Goal: Information Seeking & Learning: Learn about a topic

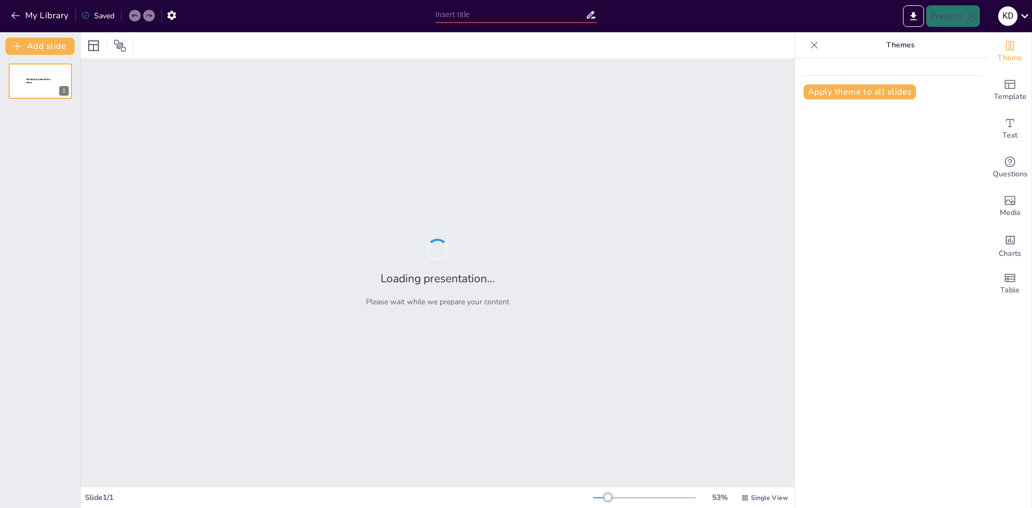
type input "AI en Creatief Schrijven: Nieuwe Mogelijkheden in het Vak Nederlands"
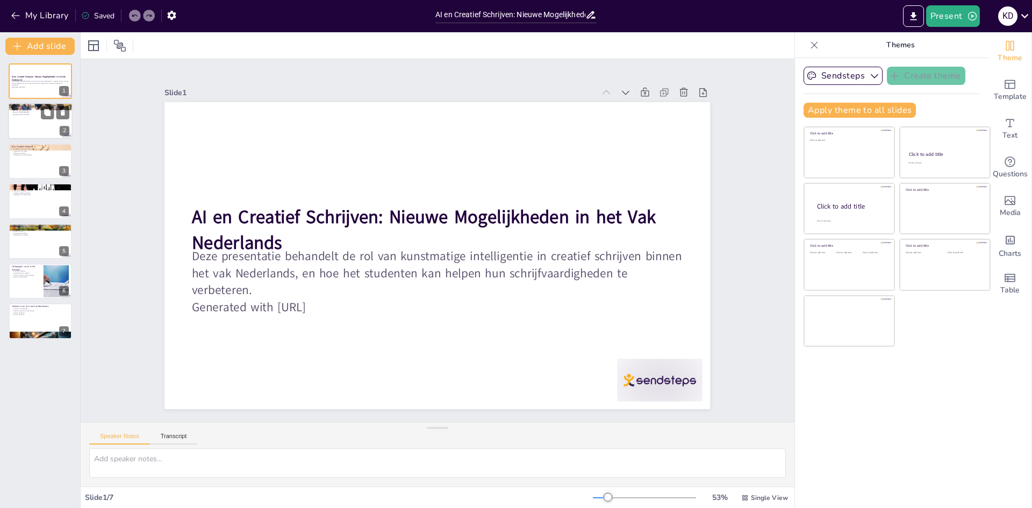
click at [27, 114] on p "Hoe beïnvloedt het leren?" at bounding box center [40, 115] width 58 height 2
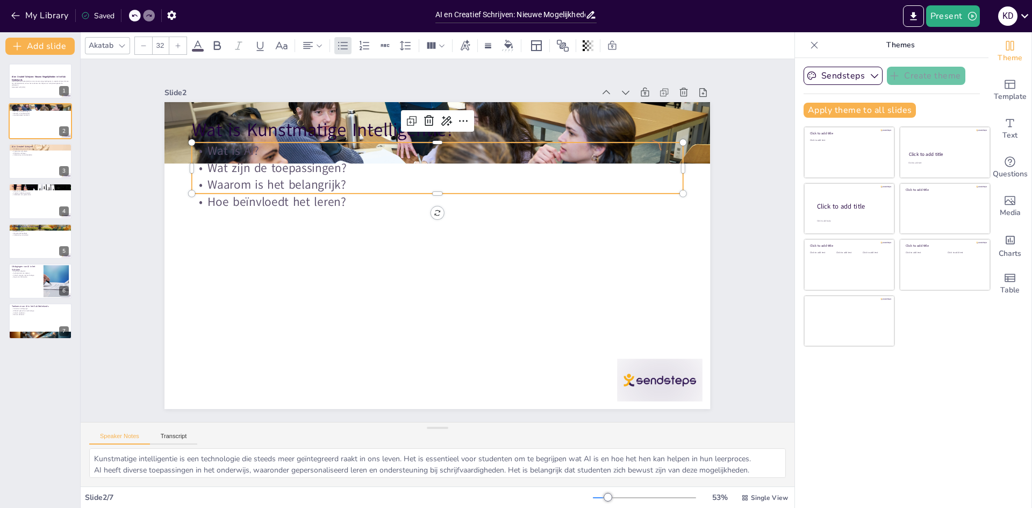
click at [274, 197] on p "Hoe beïnvloedt het leren?" at bounding box center [404, 259] width 261 height 433
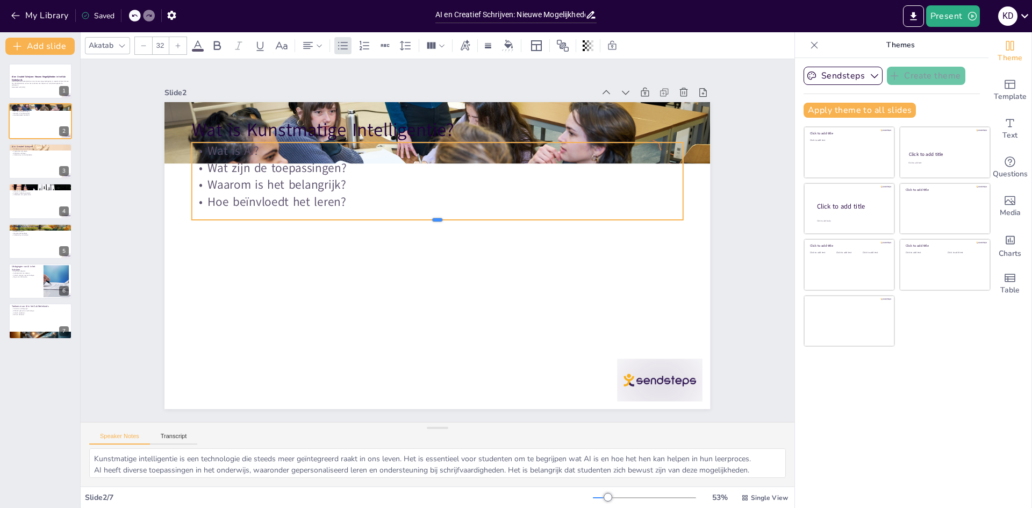
drag, startPoint x: 432, startPoint y: 191, endPoint x: 432, endPoint y: 218, distance: 26.3
click at [432, 218] on div at bounding box center [421, 244] width 111 height 482
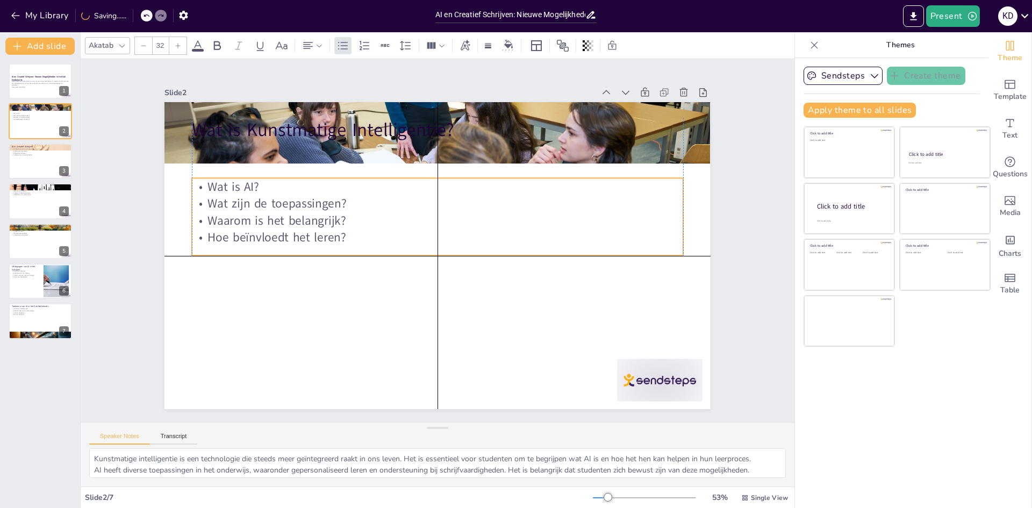
drag, startPoint x: 431, startPoint y: 139, endPoint x: 431, endPoint y: 176, distance: 36.5
click at [418, 176] on p "Wat is AI?" at bounding box center [384, 246] width 68 height 490
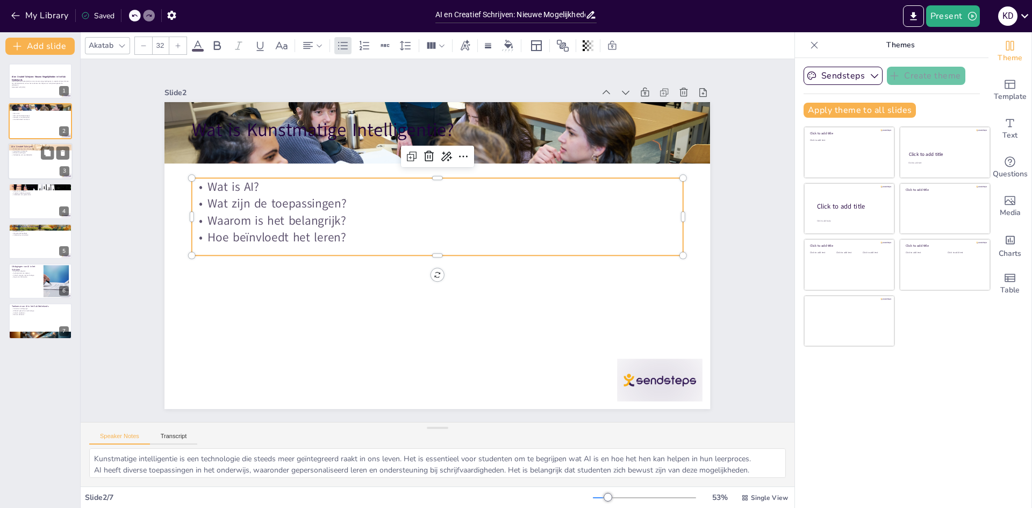
click at [31, 166] on div at bounding box center [40, 161] width 64 height 37
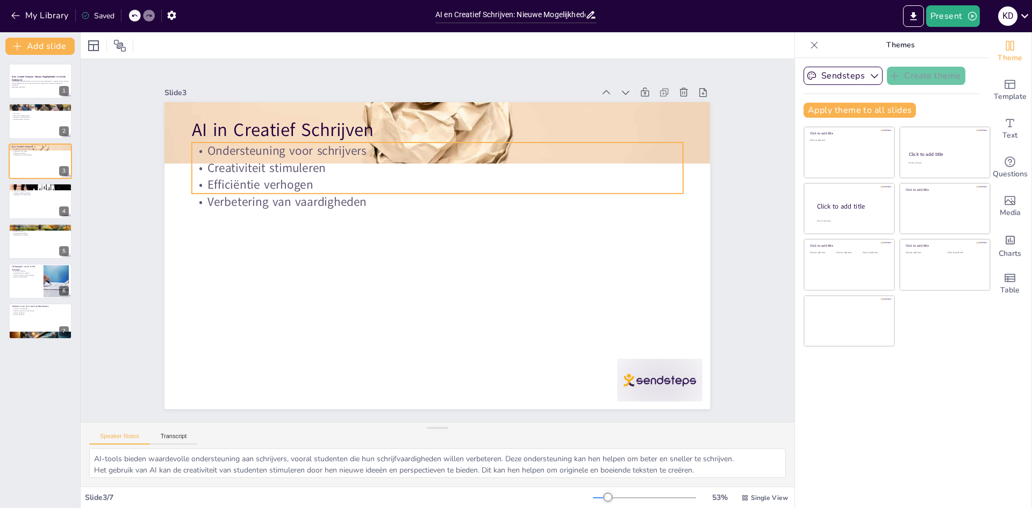
click at [270, 172] on p "Creativiteit stimuleren" at bounding box center [400, 177] width 433 height 261
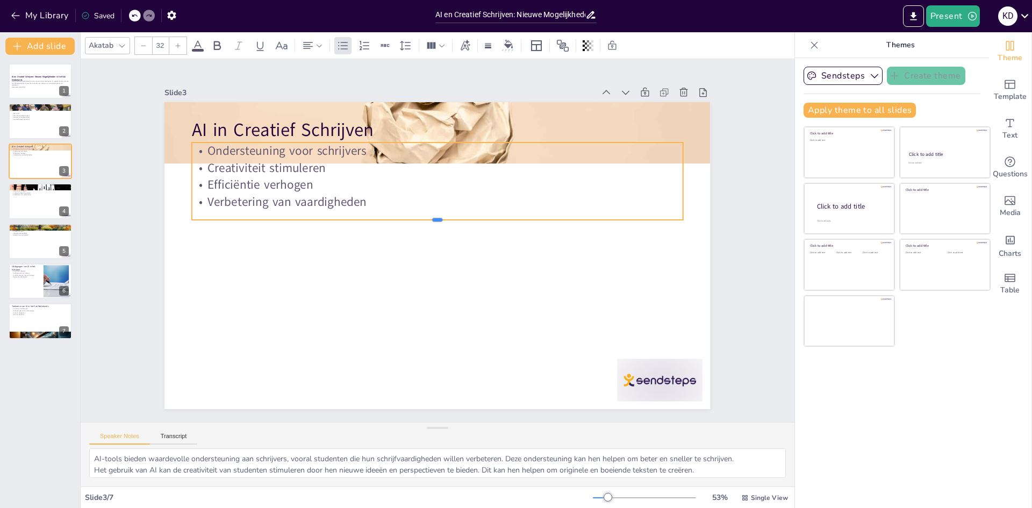
drag, startPoint x: 431, startPoint y: 191, endPoint x: 428, endPoint y: 218, distance: 27.0
click at [428, 218] on div at bounding box center [448, 252] width 370 height 335
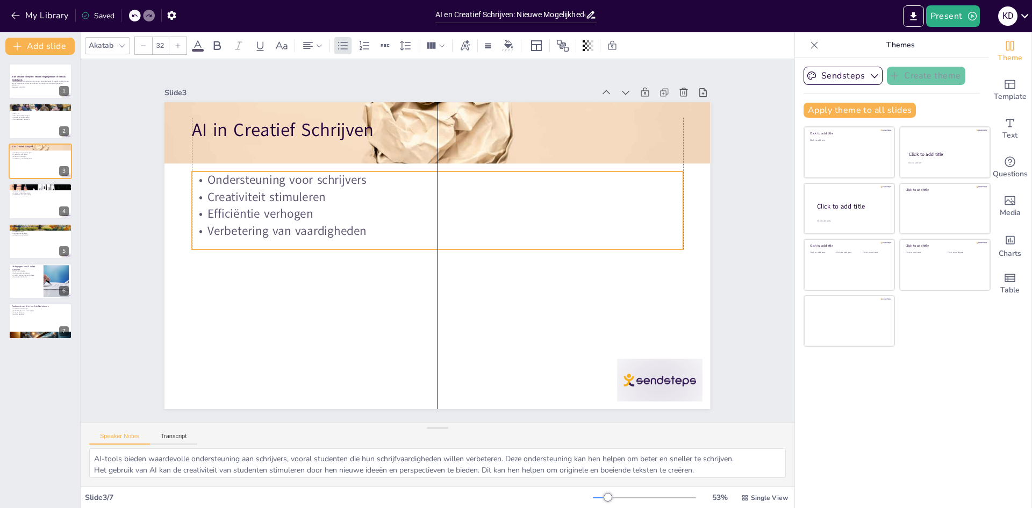
drag, startPoint x: 432, startPoint y: 140, endPoint x: 432, endPoint y: 169, distance: 29.0
click at [463, 169] on p "Ondersteuning voor schrijvers" at bounding box center [497, 234] width 69 height 490
click at [32, 199] on div at bounding box center [40, 201] width 64 height 37
type textarea "Het is essentieel voor studenten om kennis te maken met verschillende AI-tools …"
